Goal: Register for event/course

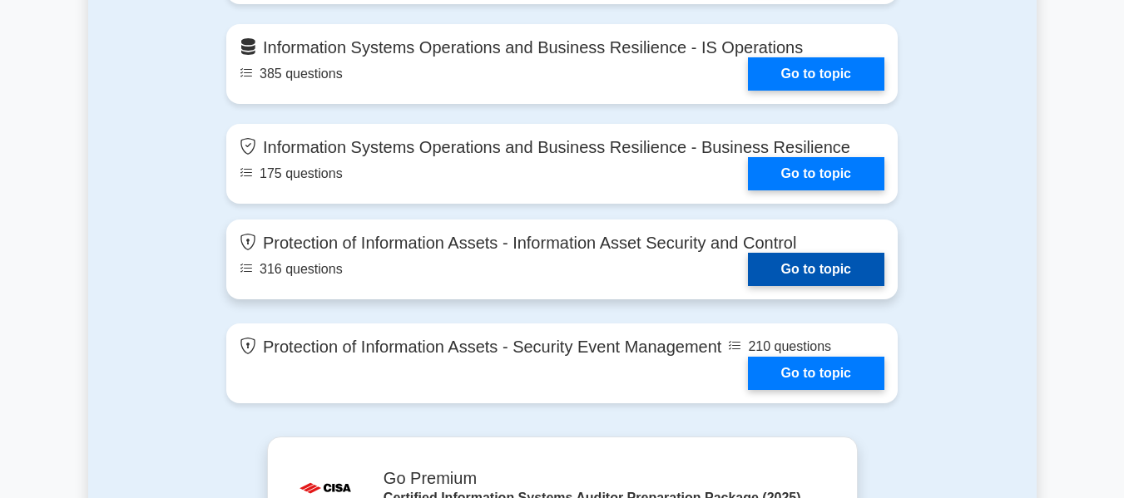
scroll to position [1497, 0]
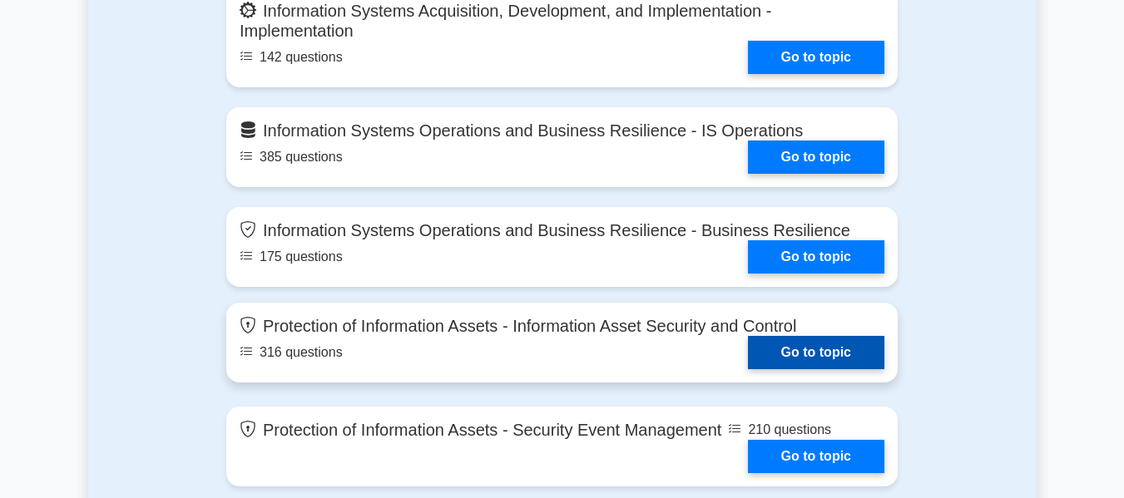
click at [789, 357] on link "Go to topic" at bounding box center [816, 352] width 136 height 33
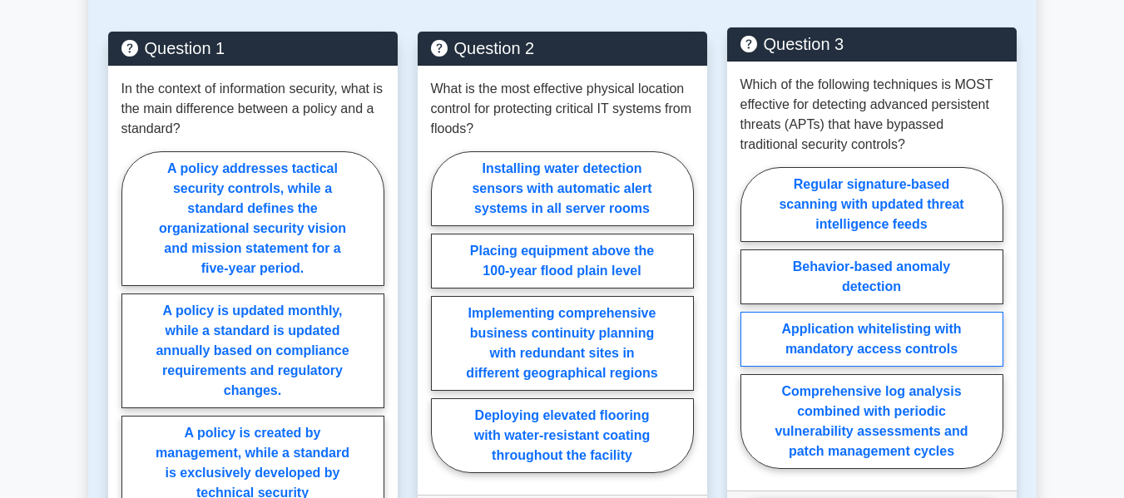
scroll to position [1081, 0]
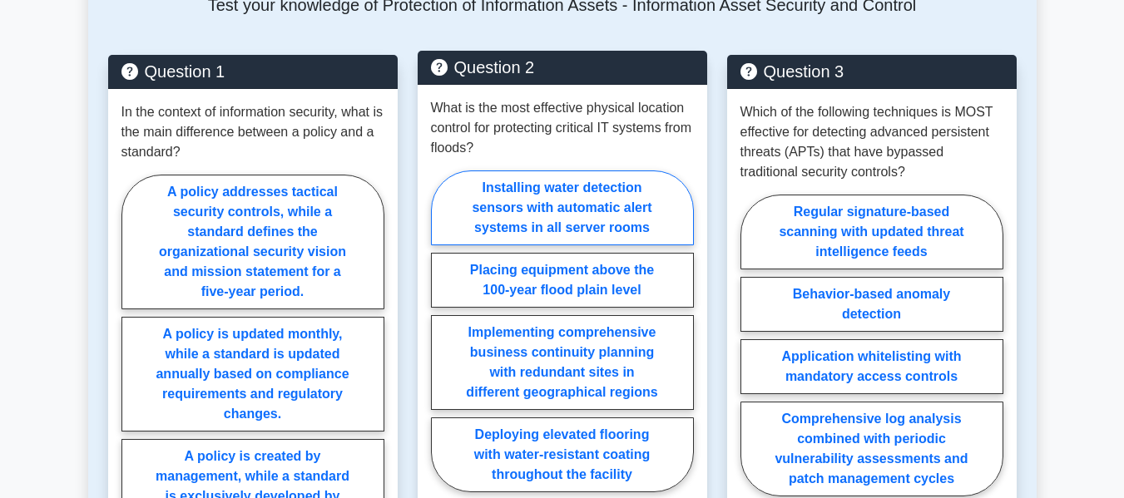
click at [535, 192] on label "Installing water detection sensors with automatic alert systems in all server r…" at bounding box center [562, 208] width 263 height 75
click at [442, 331] on input "Installing water detection sensors with automatic alert systems in all server r…" at bounding box center [436, 336] width 11 height 11
radio input "true"
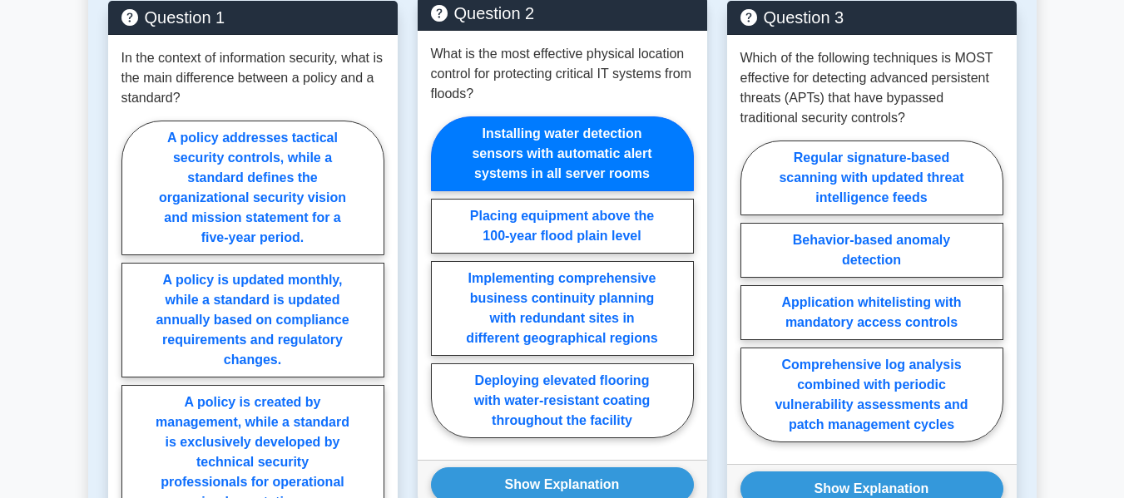
scroll to position [1248, 0]
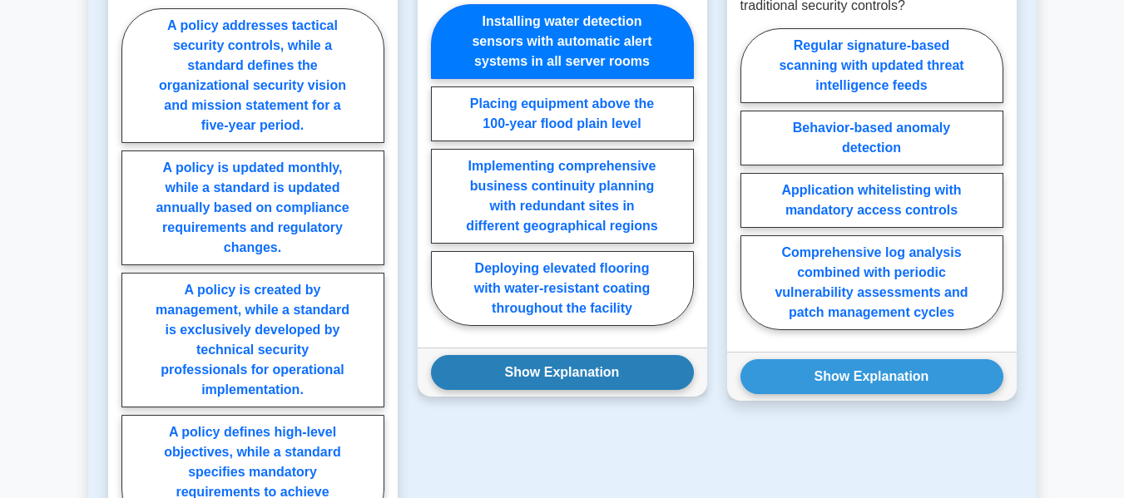
click at [527, 355] on button "Show Explanation" at bounding box center [562, 372] width 263 height 35
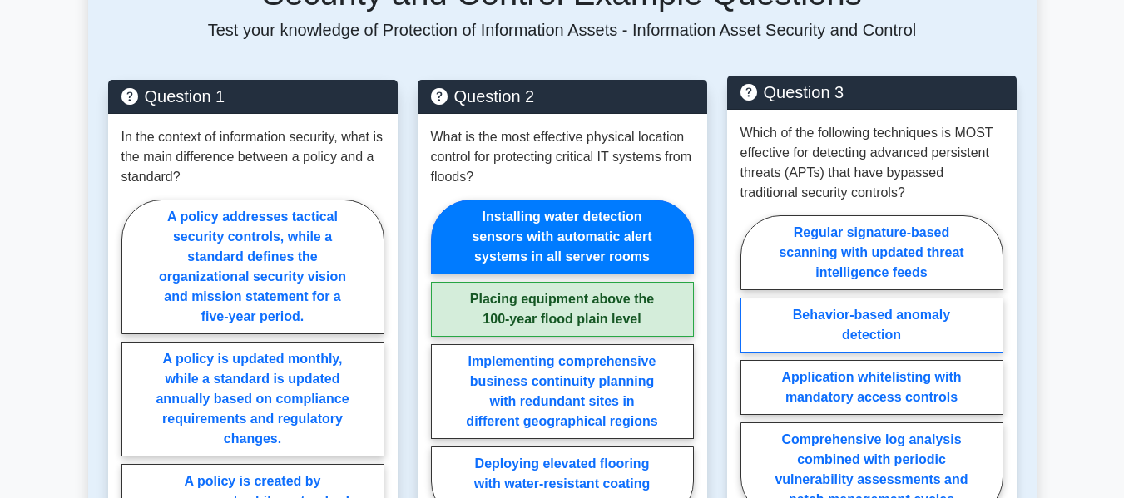
scroll to position [1081, 0]
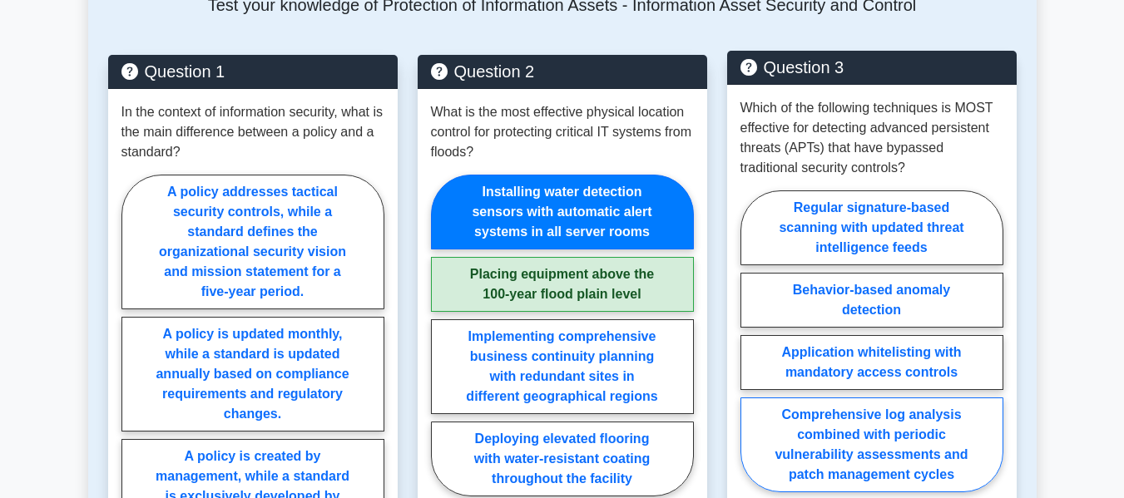
click at [933, 398] on label "Comprehensive log analysis combined with periodic vulnerability assessments and…" at bounding box center [871, 445] width 263 height 95
click at [751, 352] on input "Comprehensive log analysis combined with periodic vulnerability assessments and…" at bounding box center [745, 346] width 11 height 11
radio input "true"
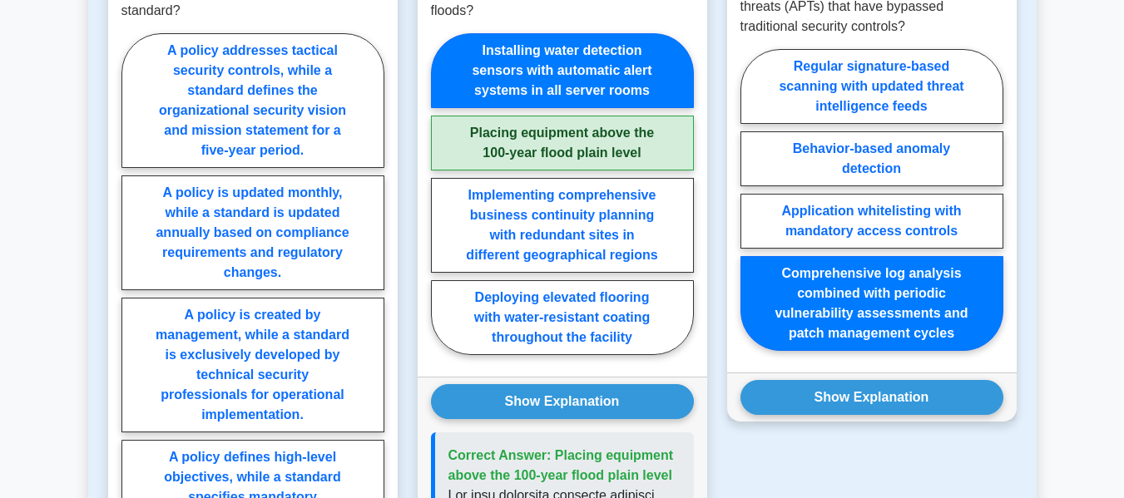
scroll to position [1248, 0]
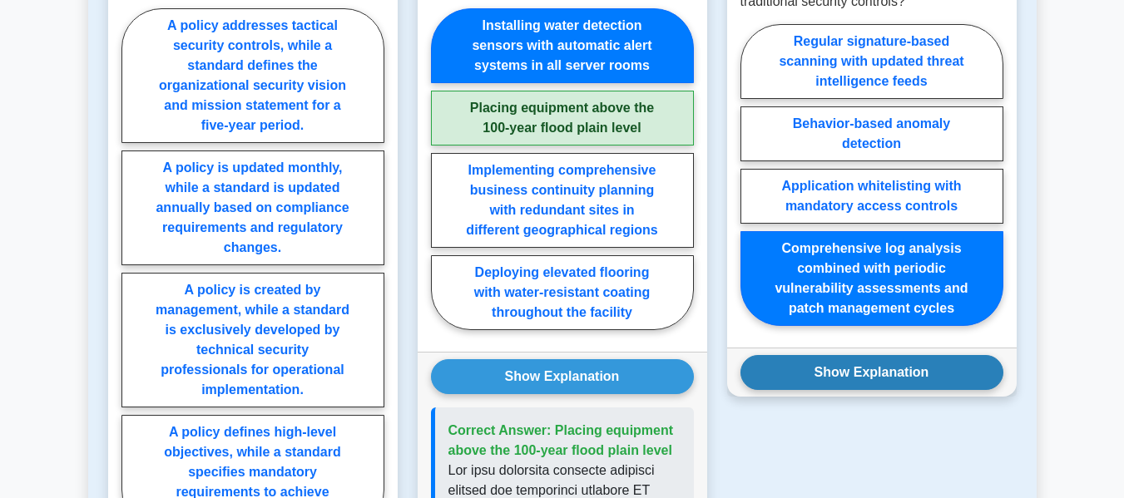
click at [909, 355] on button "Show Explanation" at bounding box center [871, 372] width 263 height 35
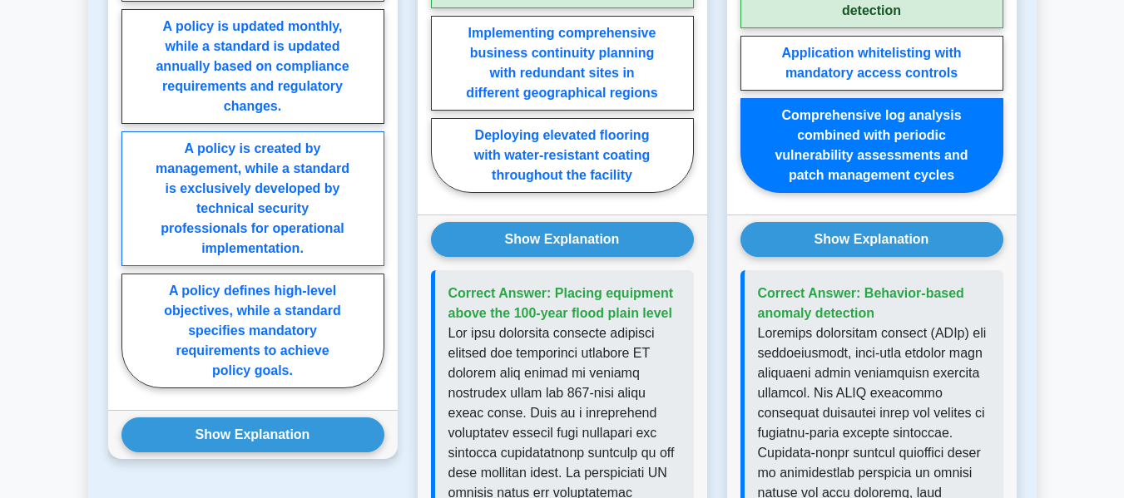
scroll to position [1414, 0]
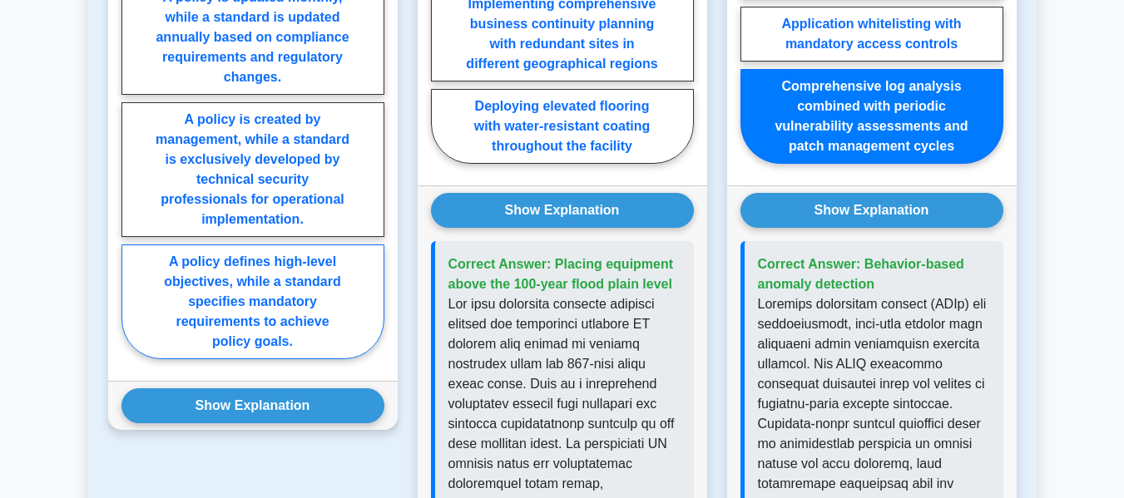
click at [315, 283] on label "A policy defines high-level objectives, while a standard specifies mandatory re…" at bounding box center [252, 302] width 263 height 115
click at [132, 109] on input "A policy defines high-level objectives, while a standard specifies mandatory re…" at bounding box center [126, 103] width 11 height 11
radio input "true"
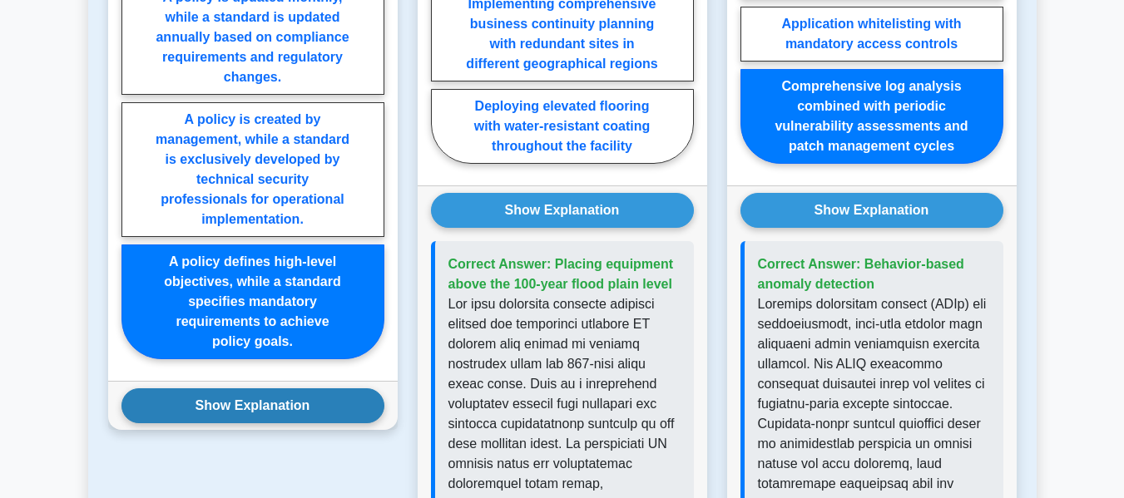
click at [274, 388] on button "Show Explanation" at bounding box center [252, 405] width 263 height 35
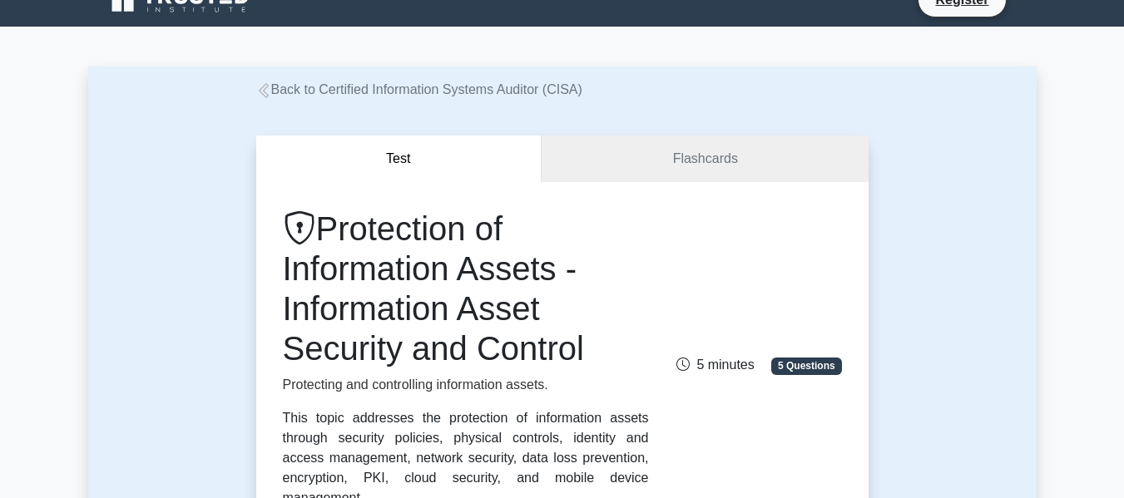
scroll to position [0, 0]
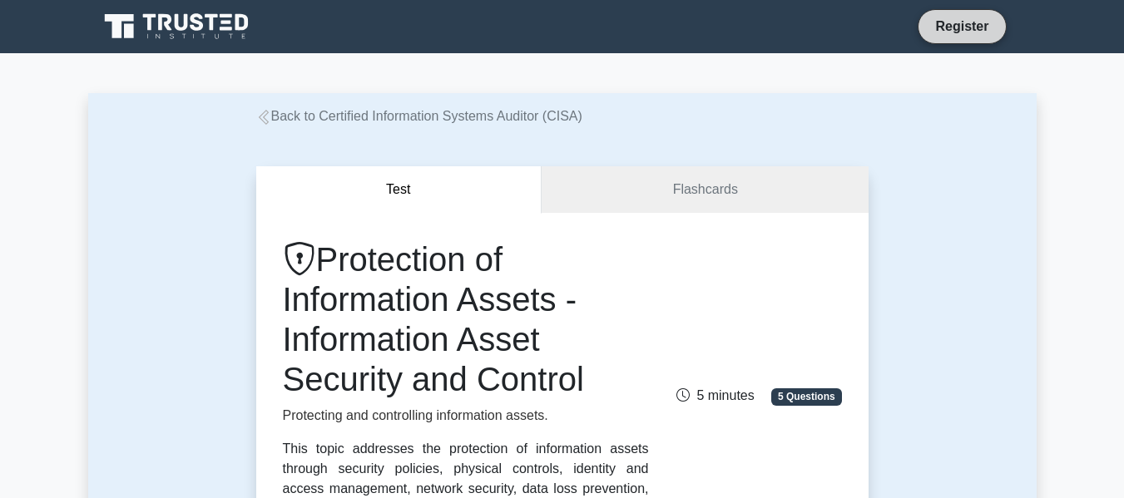
click at [942, 22] on link "Register" at bounding box center [961, 26] width 73 height 21
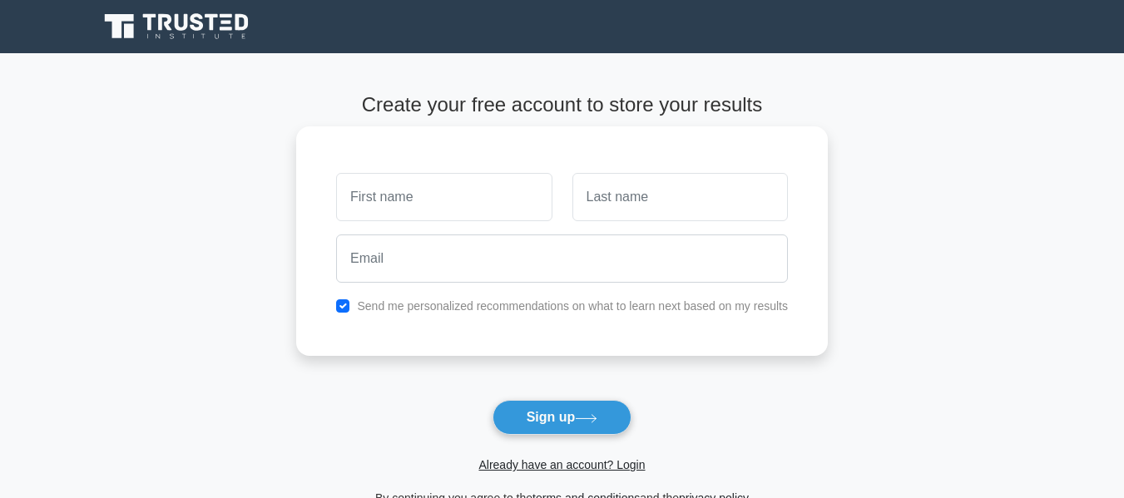
click at [444, 214] on input "text" at bounding box center [443, 197] width 215 height 48
type input "Janice"
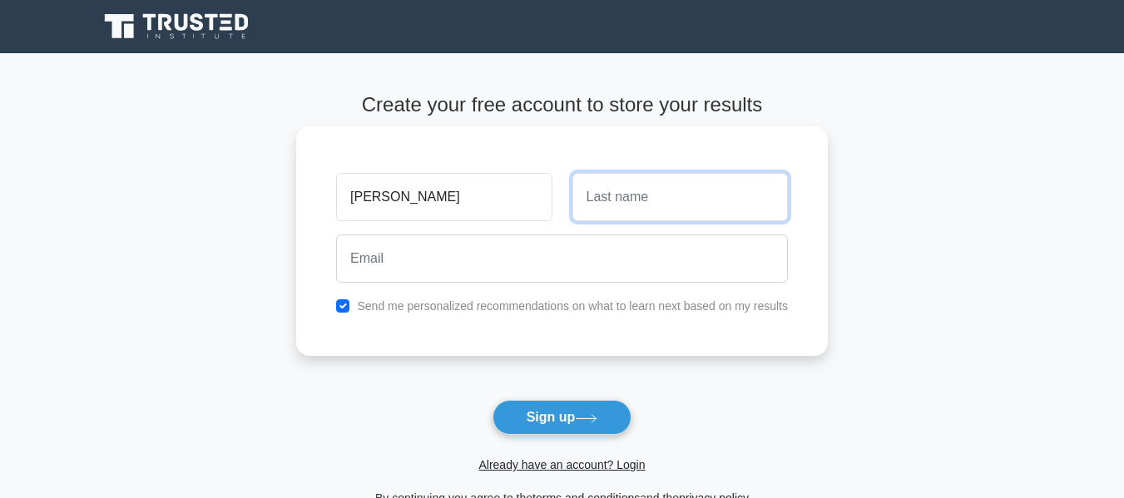
click at [675, 203] on input "text" at bounding box center [679, 197] width 215 height 48
type input "A"
type input "Ochieng"
click at [401, 226] on div "Janice" at bounding box center [443, 197] width 235 height 62
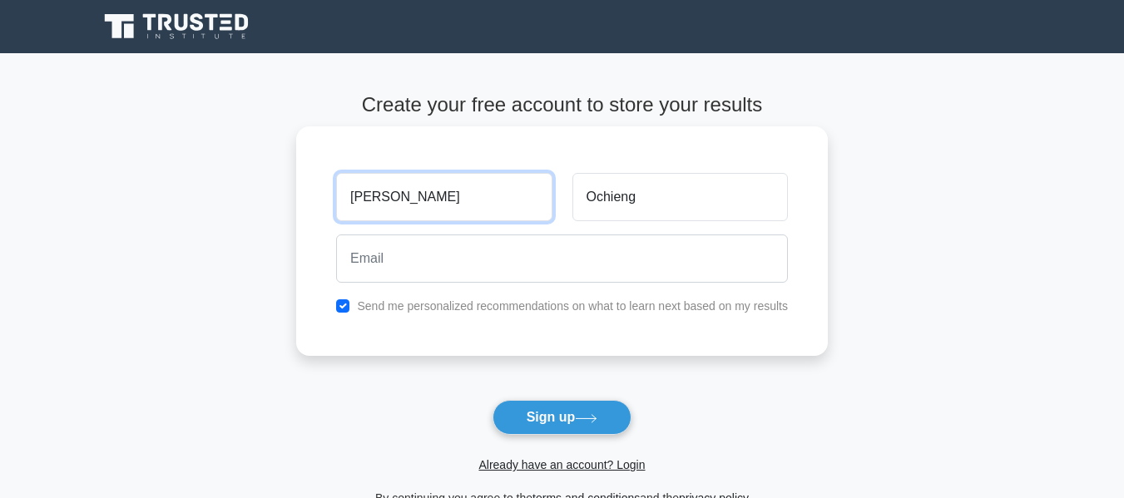
click at [404, 214] on input "Janice" at bounding box center [443, 197] width 215 height 48
click at [404, 210] on input "Janice" at bounding box center [443, 197] width 215 height 48
type input "[PERSON_NAME]"
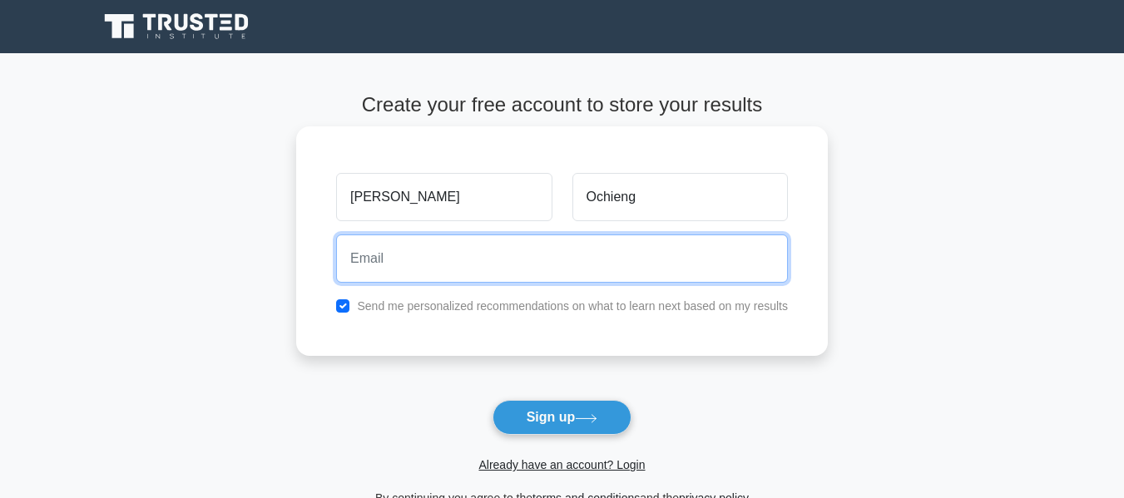
click at [513, 272] on input "email" at bounding box center [562, 259] width 452 height 48
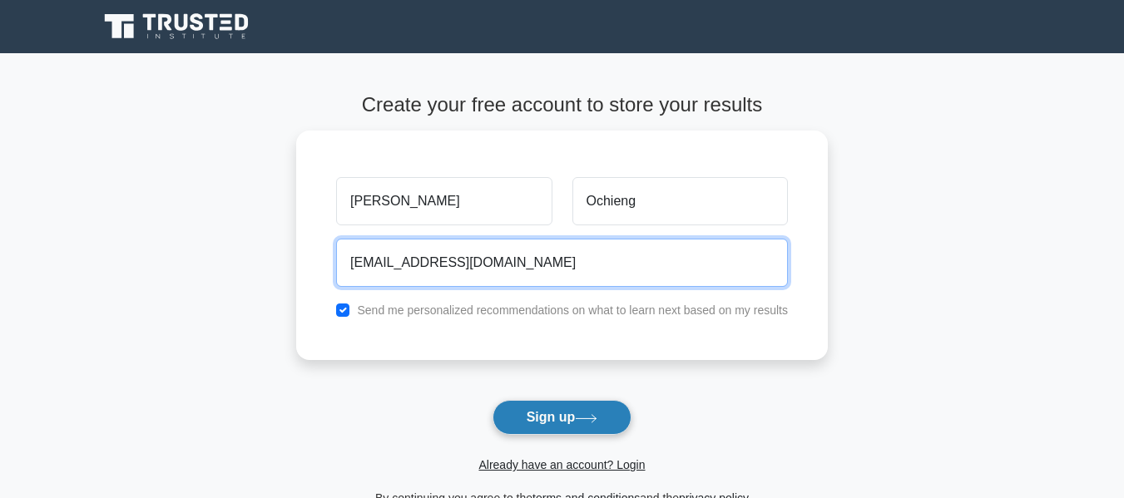
type input "ochiengjanice@gmail.com"
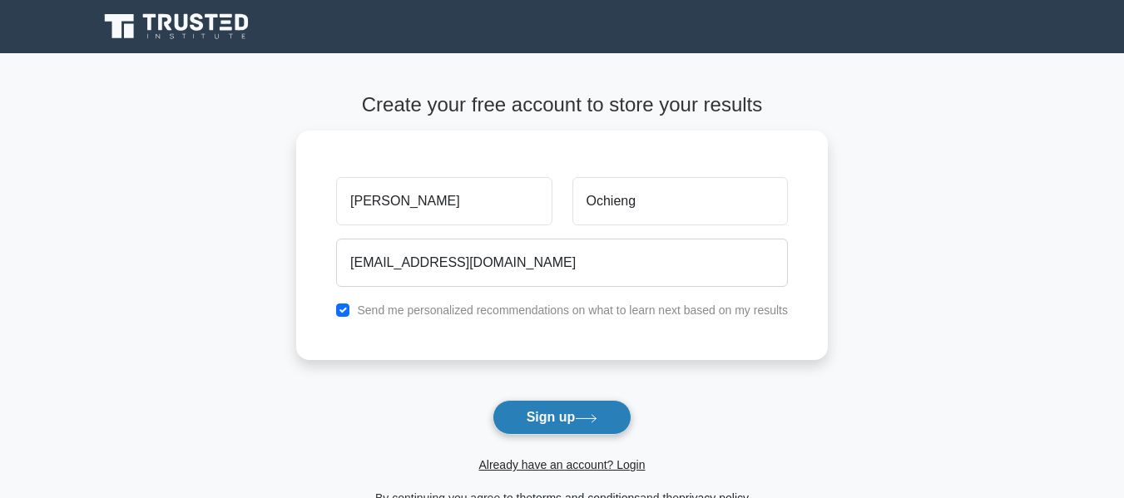
click at [558, 420] on button "Sign up" at bounding box center [562, 417] width 140 height 35
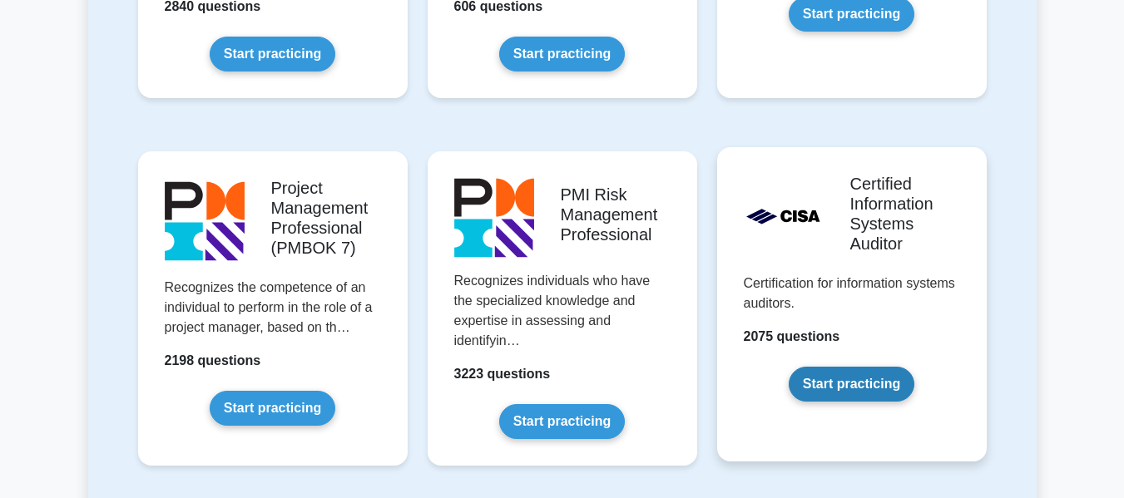
scroll to position [1414, 0]
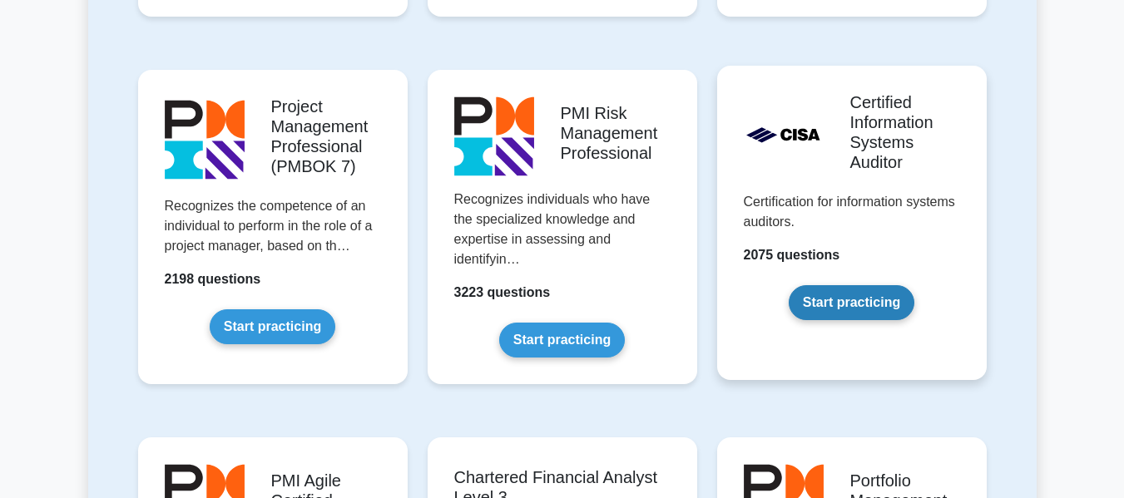
click at [848, 291] on link "Start practicing" at bounding box center [852, 302] width 126 height 35
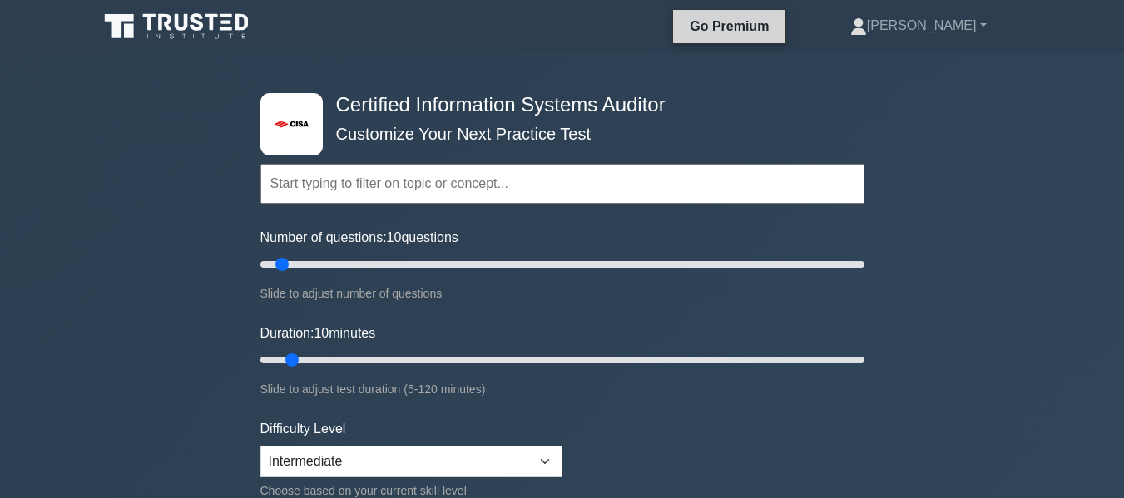
click at [779, 31] on link "Go Premium" at bounding box center [729, 26] width 99 height 21
